Goal: Task Accomplishment & Management: Complete application form

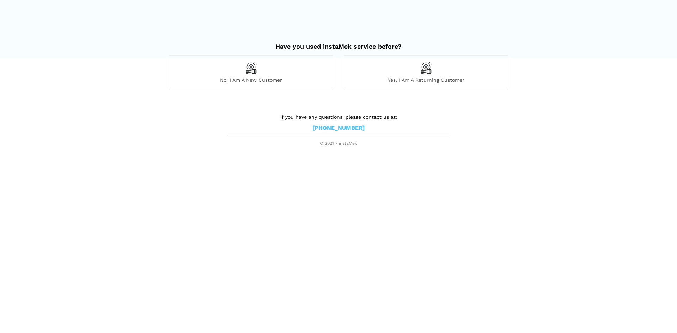
click at [306, 87] on div "No, I am a new customer" at bounding box center [251, 72] width 164 height 35
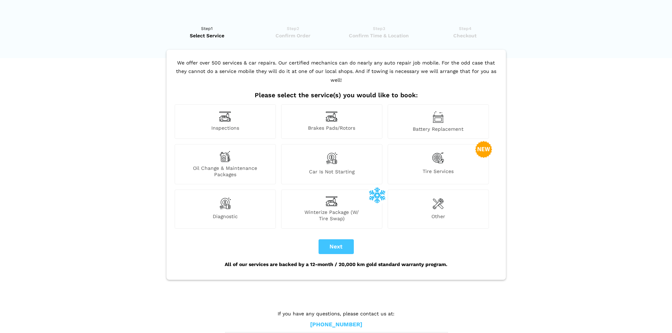
click at [244, 114] on div "Inspections" at bounding box center [225, 121] width 101 height 35
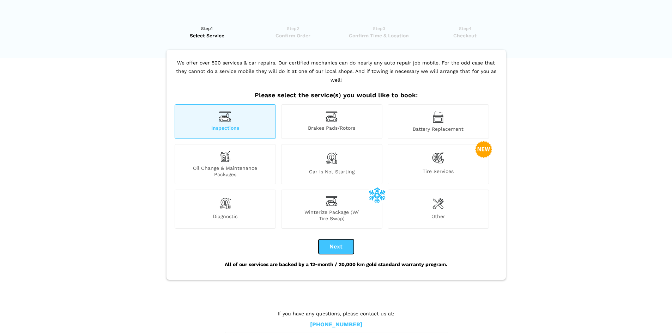
click at [346, 239] on button "Next" at bounding box center [335, 246] width 35 height 15
checkbox input "true"
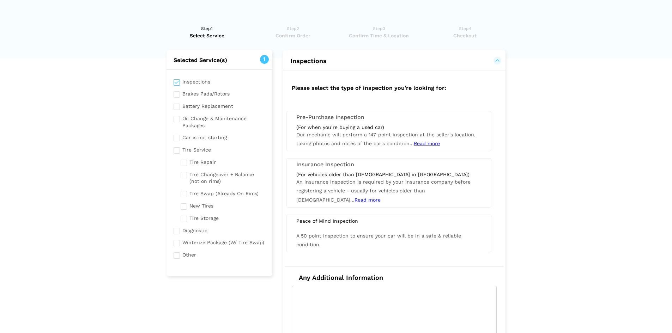
click at [354, 138] on div "(For when you’re buying a used car) Our mechanic will perform a 147-point inspe…" at bounding box center [389, 136] width 196 height 24
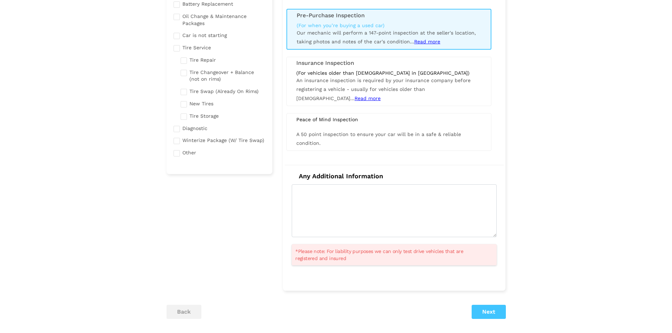
scroll to position [141, 0]
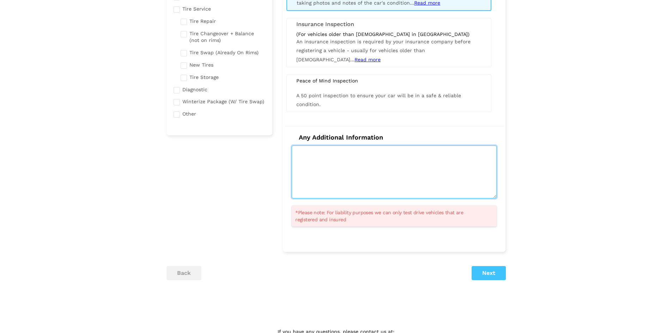
click at [369, 155] on textarea at bounding box center [394, 172] width 205 height 53
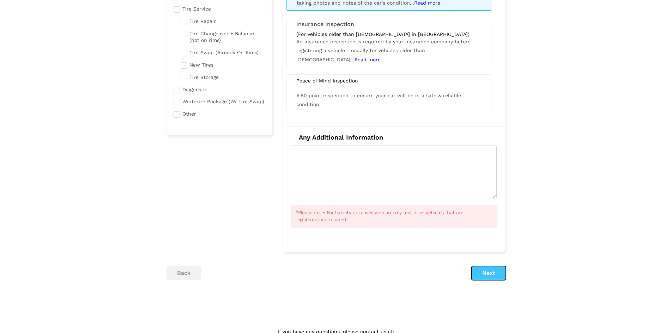
click at [493, 280] on button "Next" at bounding box center [488, 273] width 34 height 14
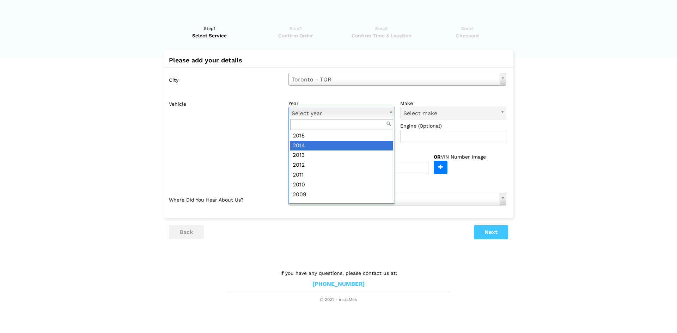
scroll to position [106, 0]
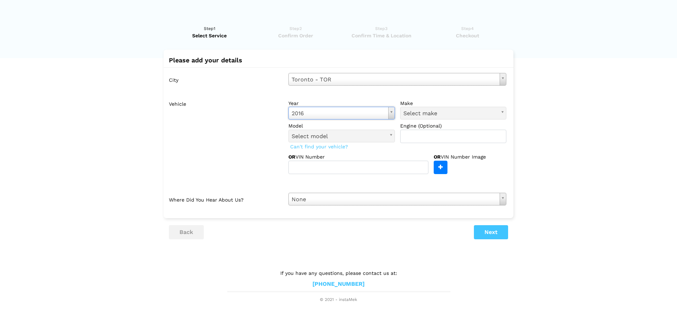
click at [444, 106] on label "make" at bounding box center [453, 103] width 106 height 7
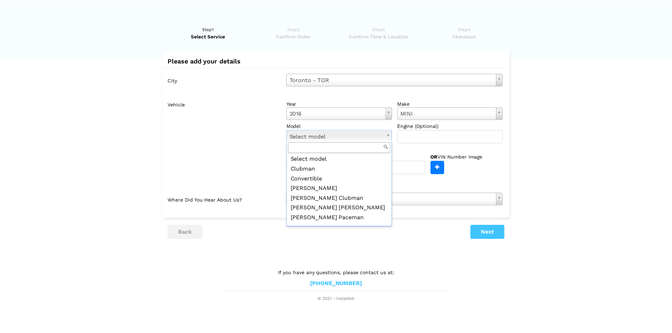
scroll to position [27, 0]
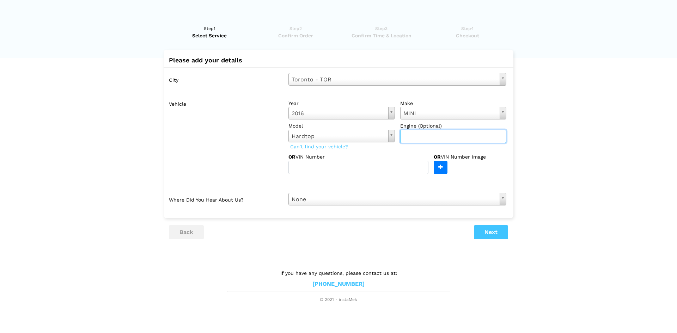
click at [406, 133] on input "text" at bounding box center [453, 136] width 106 height 13
click at [491, 239] on lik "Have you used instaMek service before? No, I am a new customer Yes, I am a retu…" at bounding box center [338, 160] width 677 height 285
click at [491, 237] on button "Next" at bounding box center [491, 232] width 34 height 14
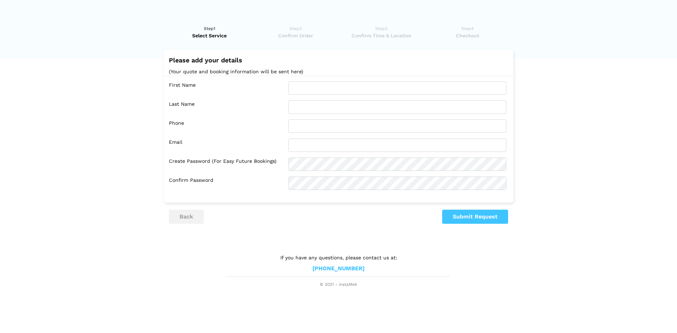
click at [338, 80] on div "First Name Last Name Phone Email Confirm Password" at bounding box center [339, 136] width 350 height 120
click at [345, 86] on input "text" at bounding box center [397, 87] width 218 height 13
type input "j"
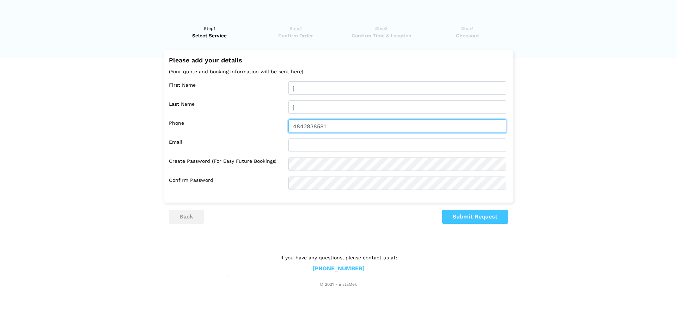
type input "4842838581"
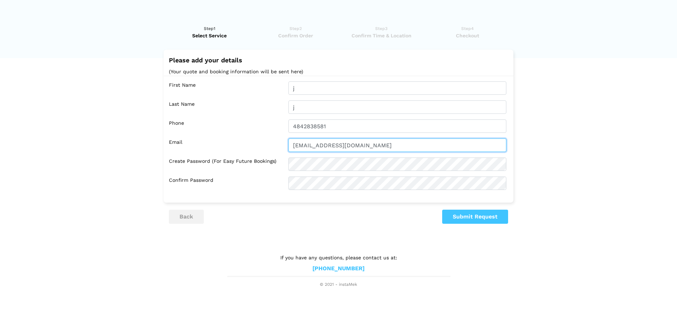
type input "[EMAIL_ADDRESS][DOMAIN_NAME]"
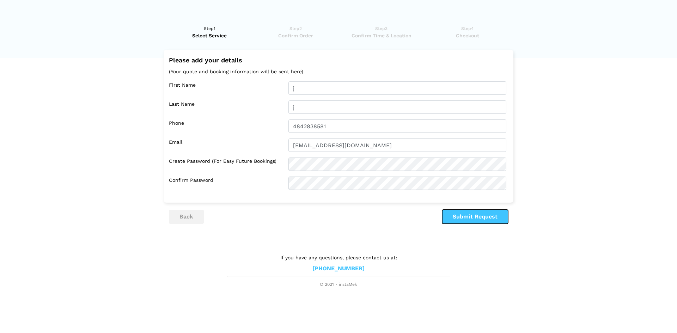
click at [481, 214] on button "Submit Request" at bounding box center [475, 217] width 66 height 14
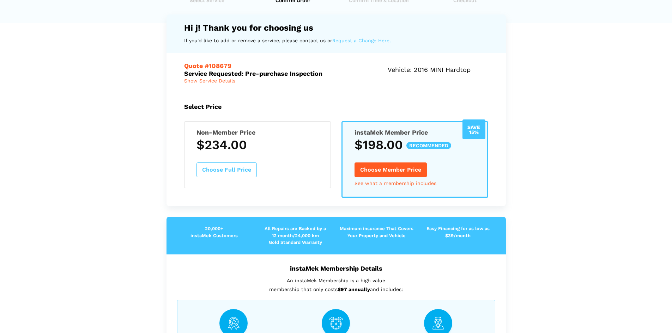
scroll to position [71, 0]
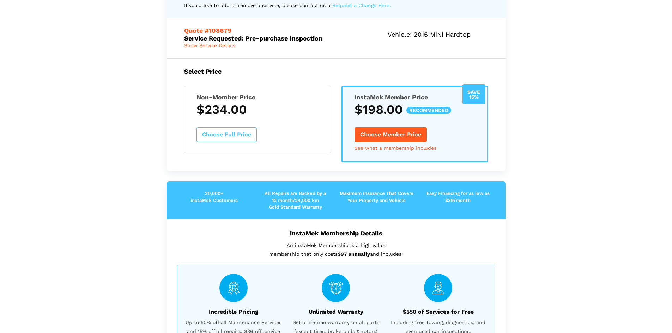
click at [264, 131] on div "Non-Member Price $234.00 Choose Full Price" at bounding box center [257, 119] width 147 height 67
click at [405, 149] on link "See what a membership includes" at bounding box center [395, 148] width 82 height 5
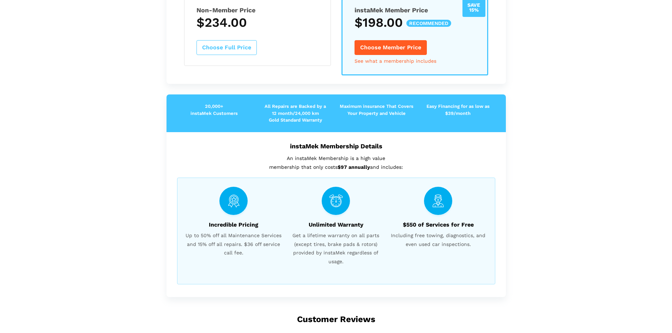
scroll to position [112, 0]
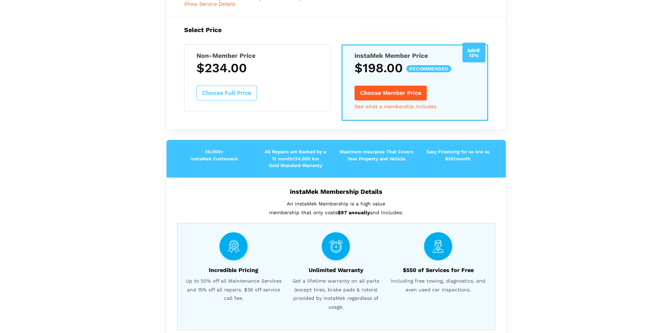
click at [224, 102] on div "Non-Member Price $234.00 Choose Full Price" at bounding box center [257, 77] width 147 height 67
click at [224, 93] on button "Choose Full Price" at bounding box center [226, 93] width 60 height 15
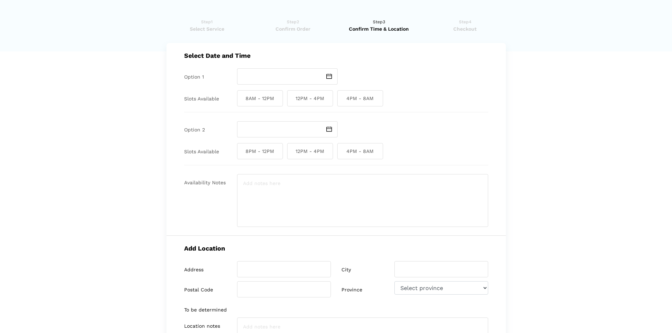
scroll to position [6, 0]
click at [267, 151] on span "8PM - 12PM" at bounding box center [260, 151] width 46 height 16
click at [241, 151] on input "8PM - 12PM" at bounding box center [239, 151] width 5 height 16
checkbox input "true"
click at [259, 93] on span "8AM - 12PM" at bounding box center [260, 99] width 46 height 16
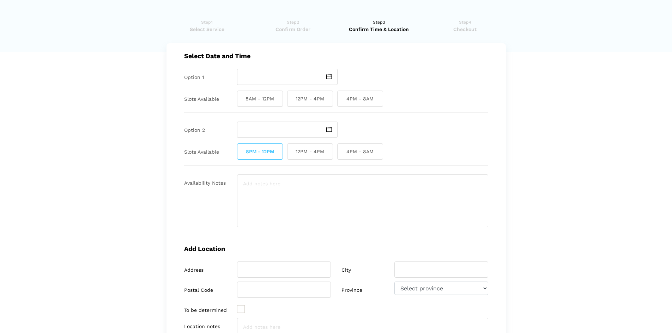
click at [241, 93] on input "8AM - 12PM" at bounding box center [239, 99] width 5 height 16
checkbox input "true"
click at [329, 79] on img at bounding box center [329, 76] width 6 height 5
click at [332, 126] on span at bounding box center [329, 130] width 16 height 16
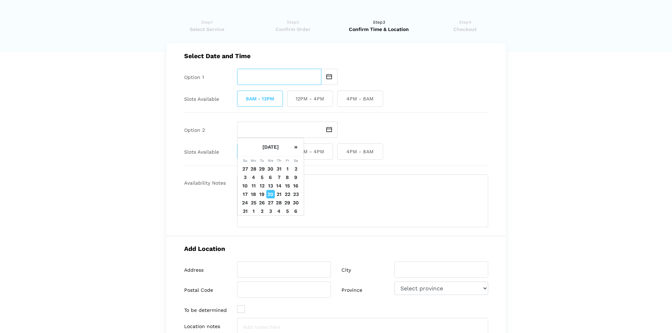
click at [314, 82] on input "text" at bounding box center [279, 77] width 84 height 16
